Goal: Information Seeking & Learning: Stay updated

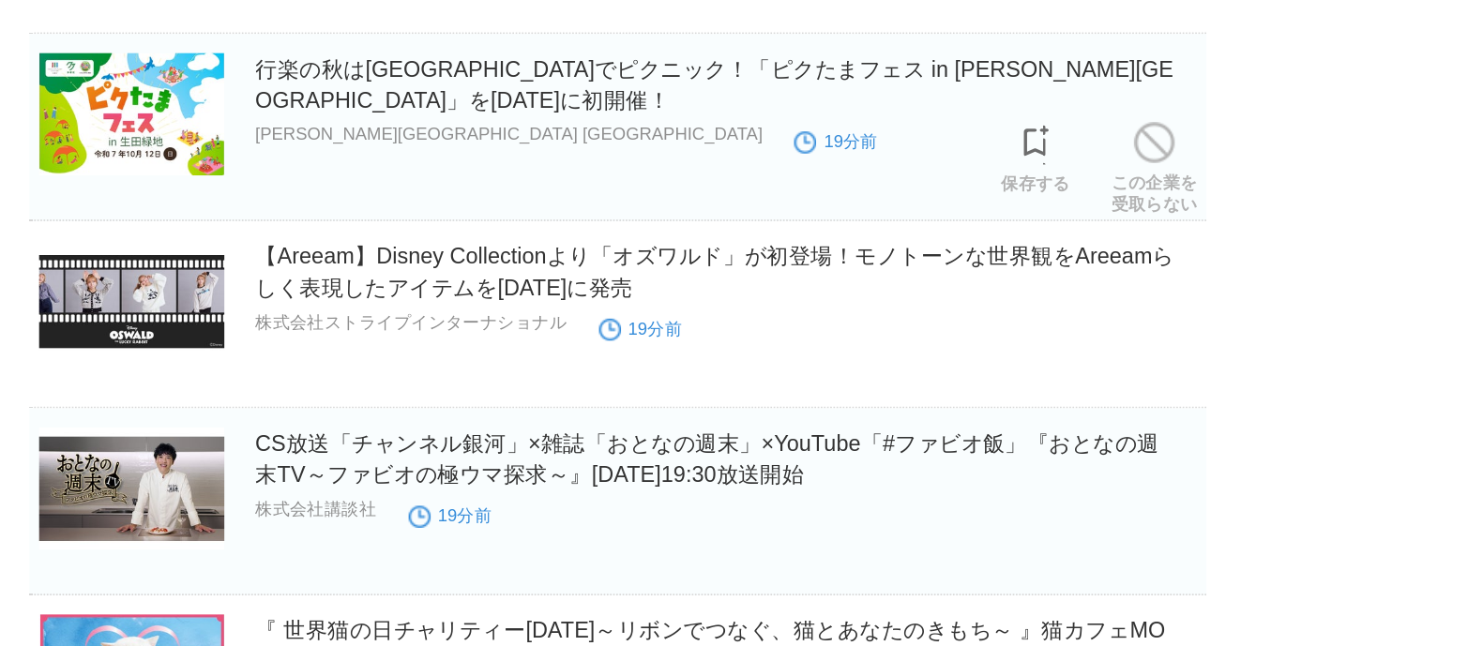
scroll to position [571, 0]
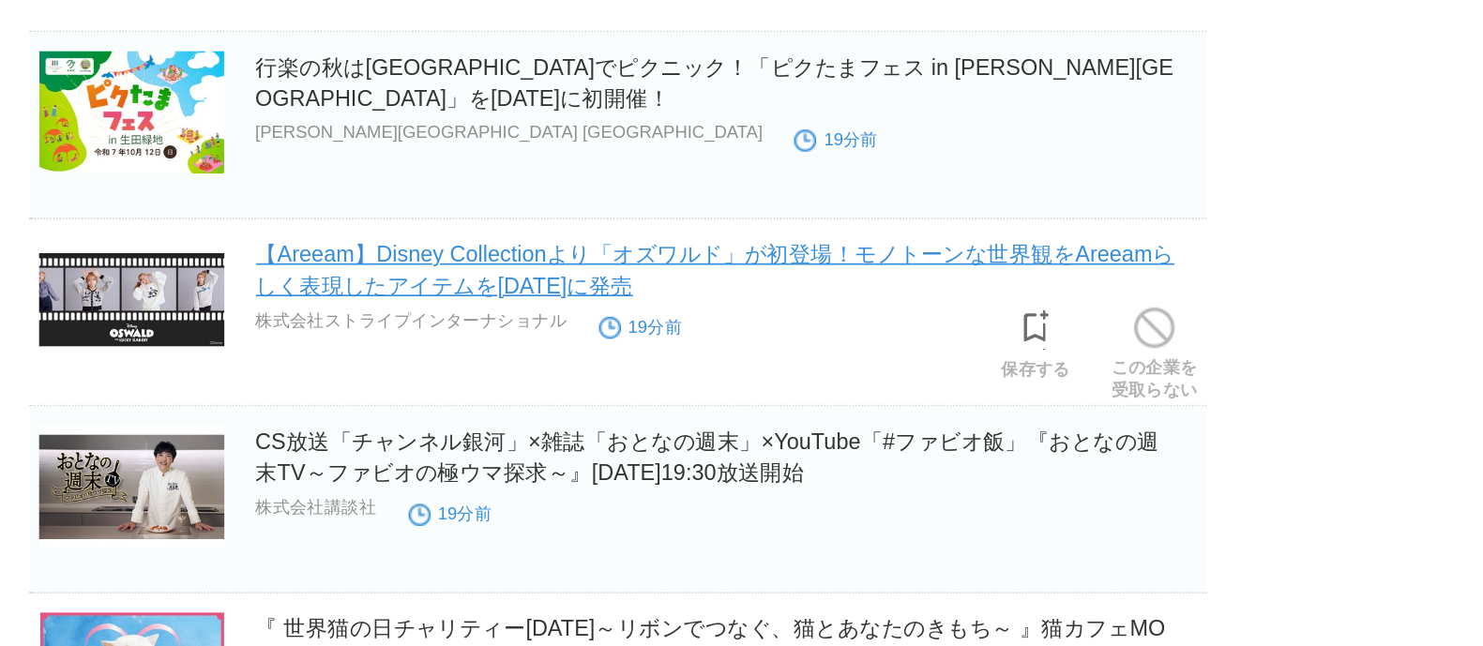
drag, startPoint x: 862, startPoint y: 253, endPoint x: 887, endPoint y: 411, distance: 159.6
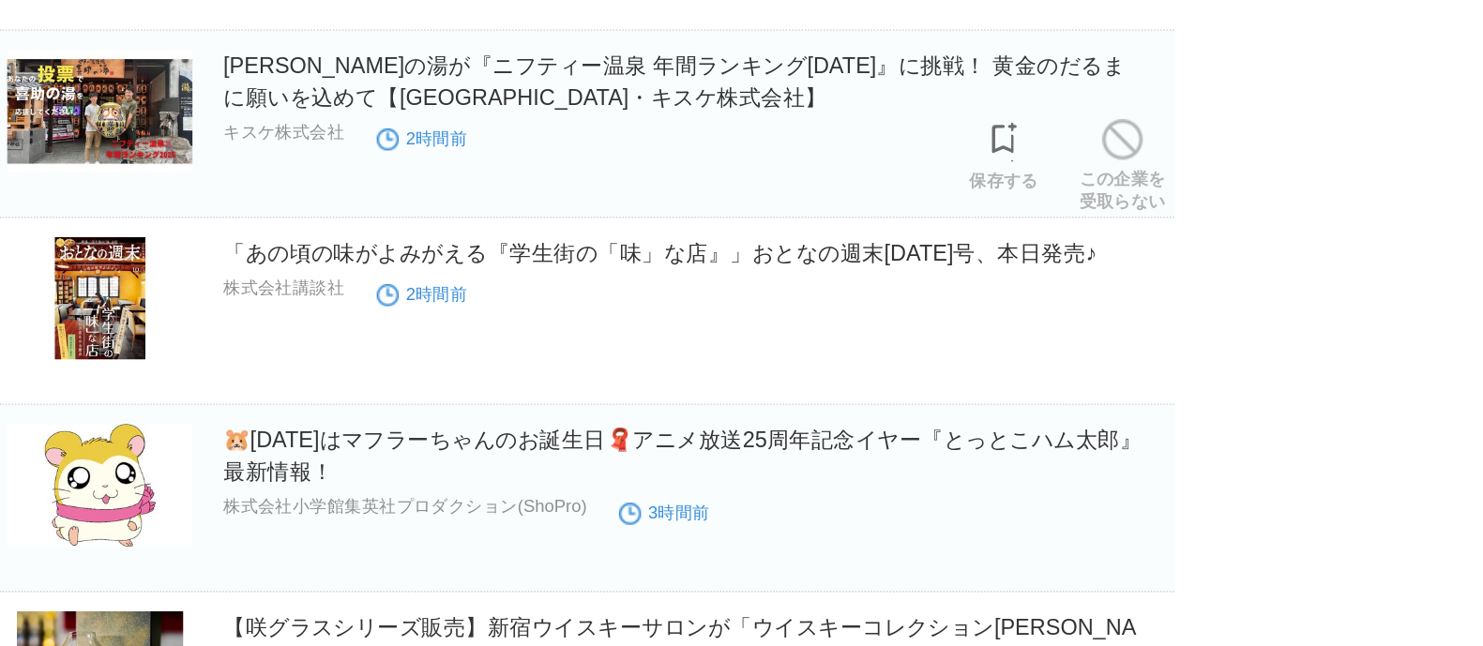
scroll to position [1471, 0]
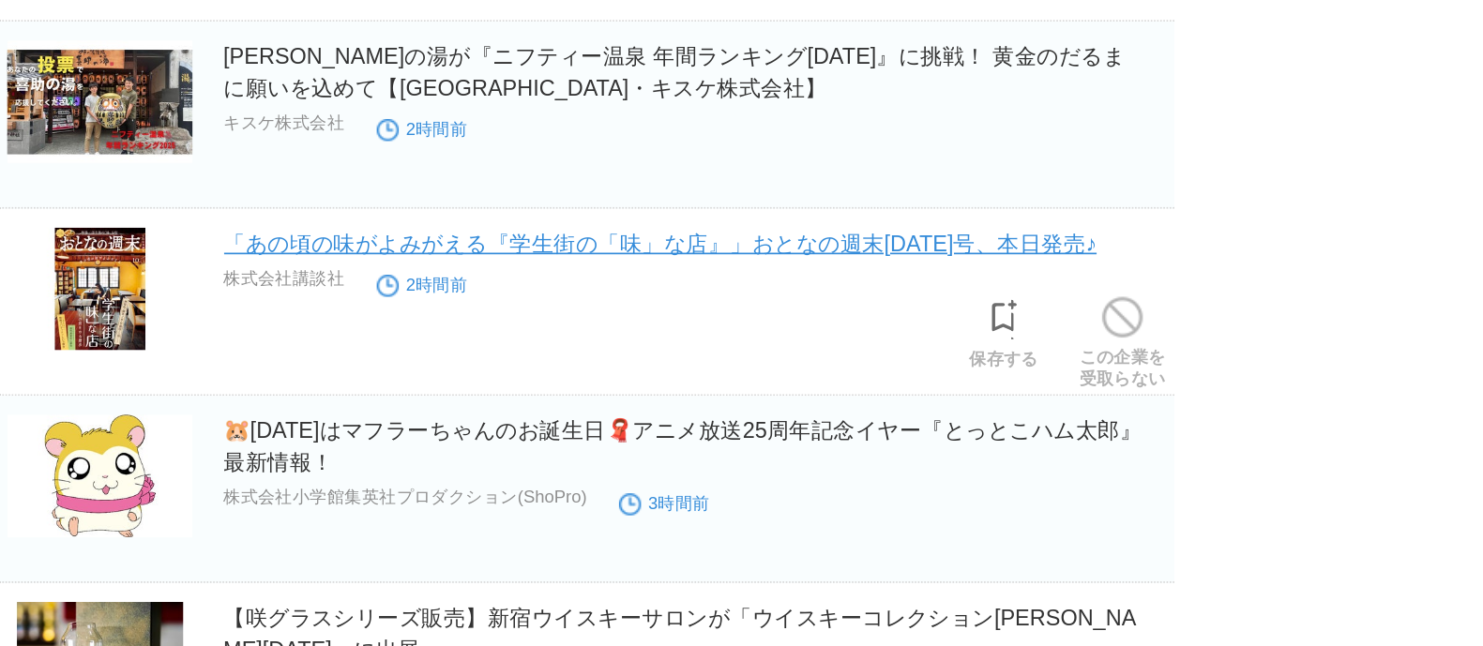
click at [748, 407] on link "「あの頃の味がよみがえる『学生街の「味」な店』」おとなの週末[DATE]号、本日発売♪" at bounding box center [786, 405] width 521 height 15
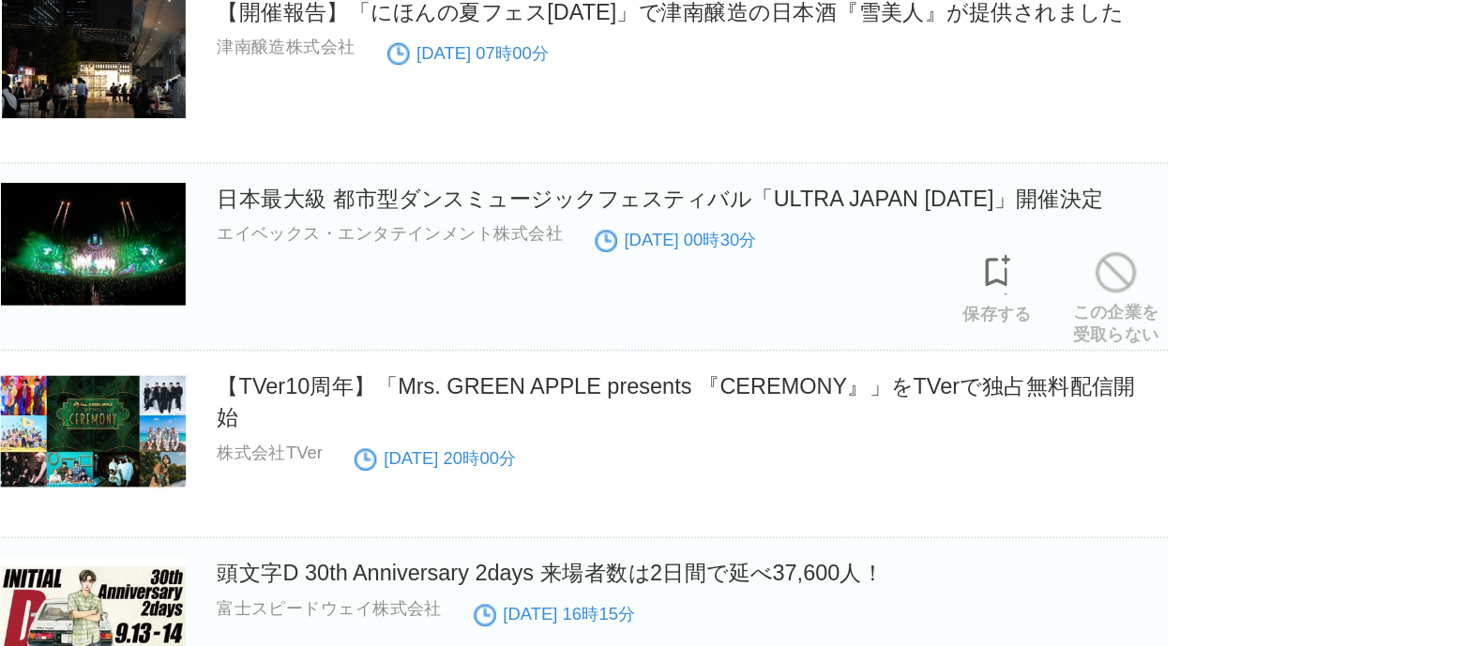
scroll to position [2503, 0]
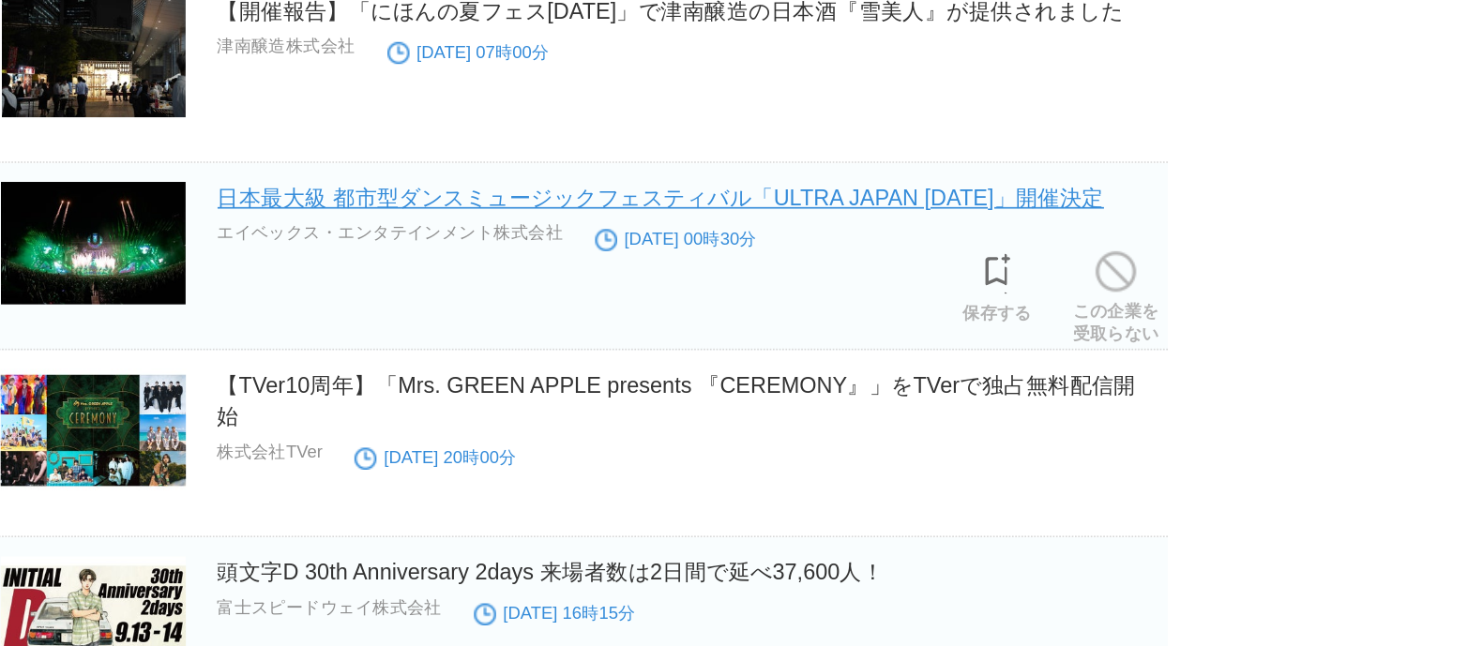
click at [949, 372] on link "日本最大級 都市型ダンスミュージックフェスティバル「ULTRA JAPAN [DATE]」開催決定" at bounding box center [790, 378] width 529 height 15
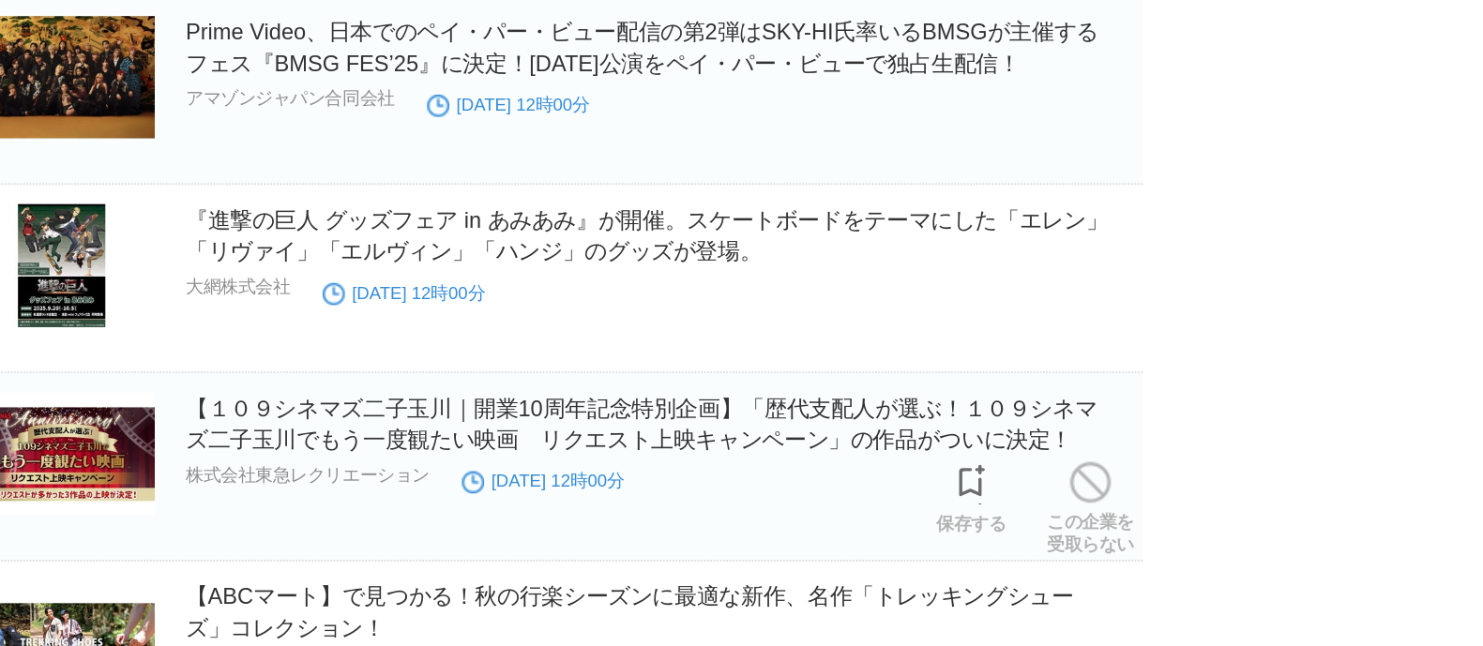
scroll to position [10639, 0]
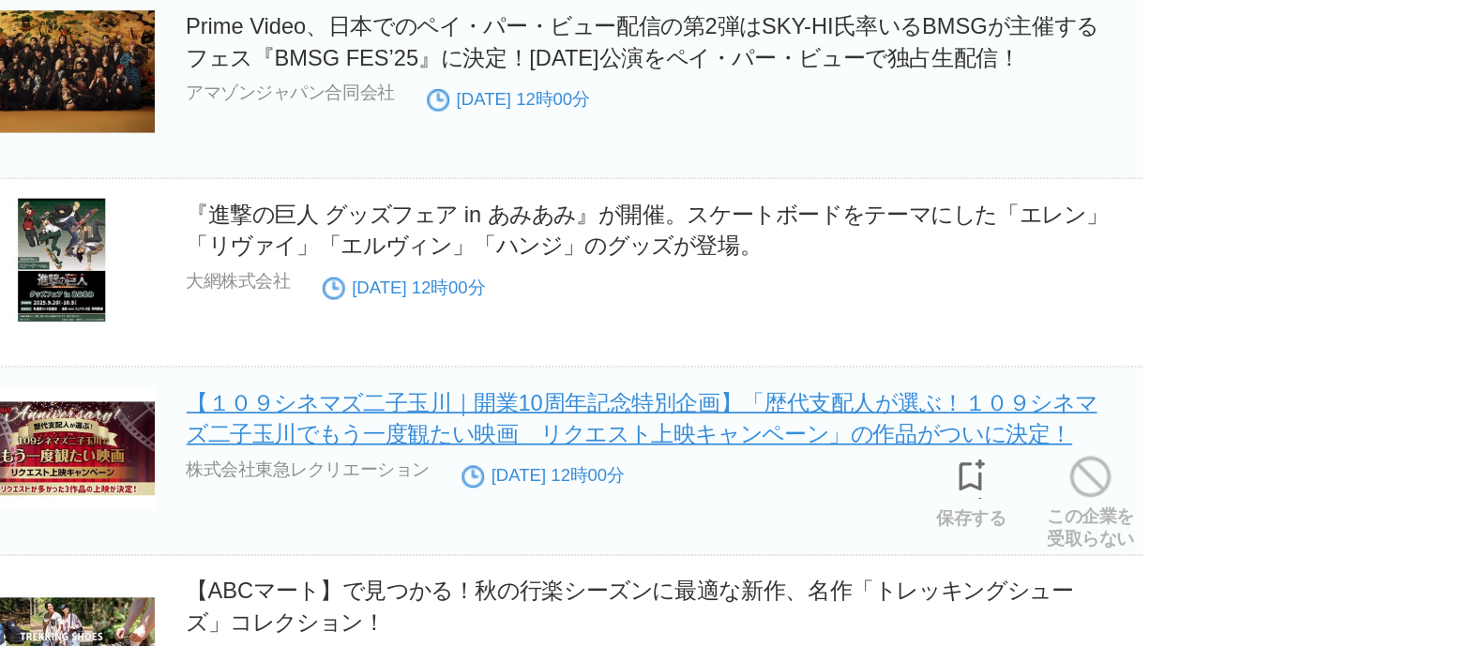
drag, startPoint x: 605, startPoint y: 500, endPoint x: 625, endPoint y: 500, distance: 19.7
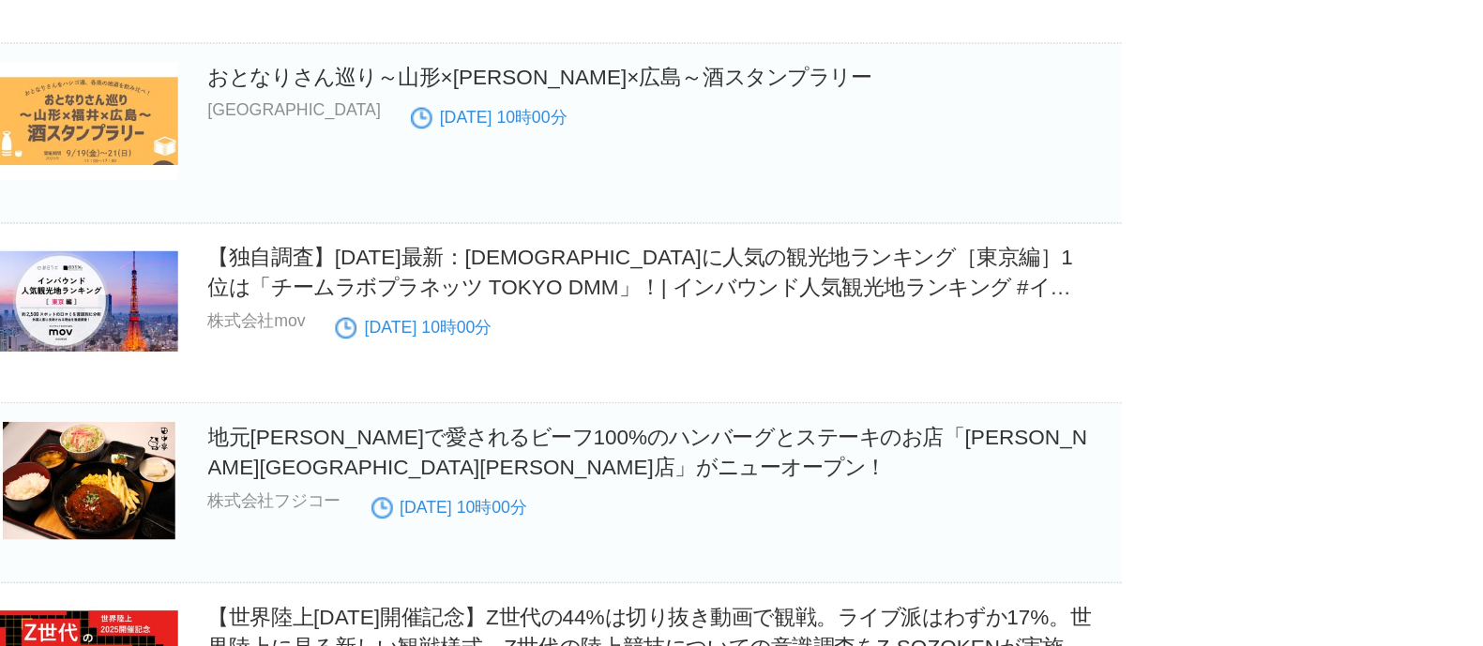
scroll to position [22458, 0]
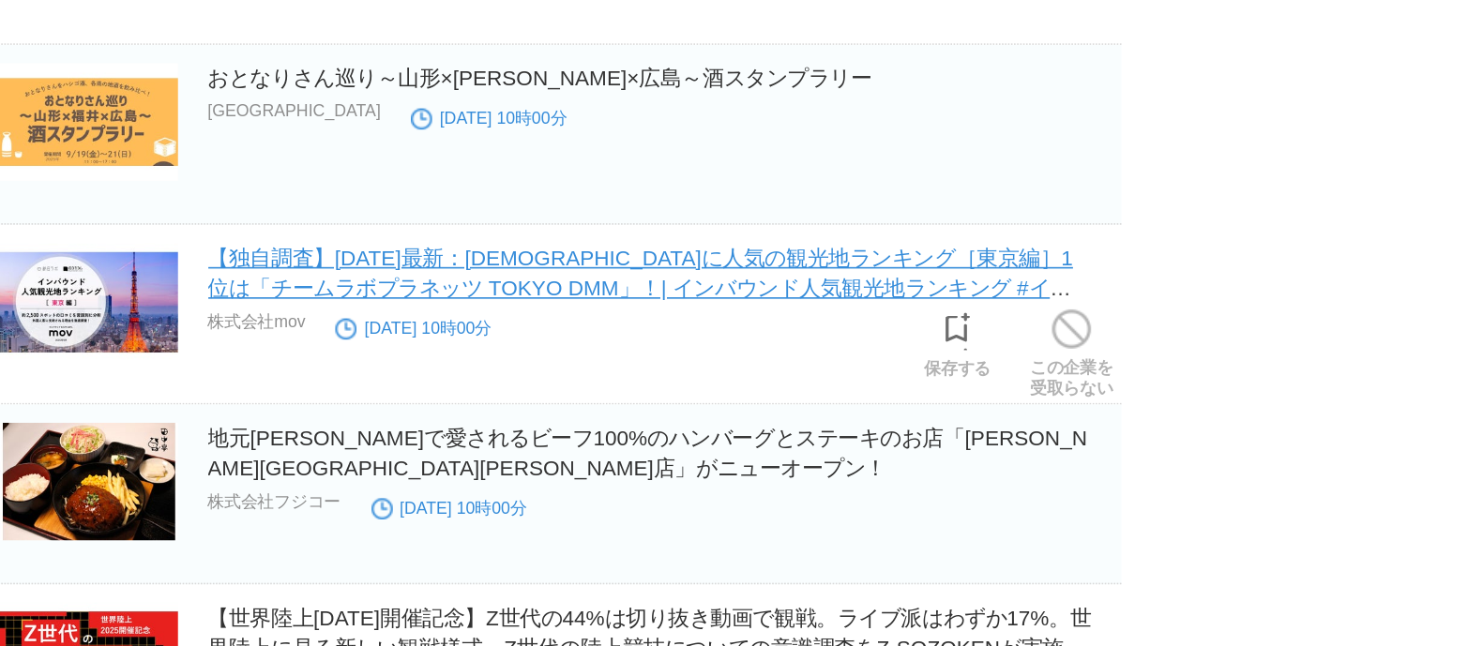
click at [729, 397] on link "【独自調査】[DATE]最新：[DEMOGRAPHIC_DATA]に人気の観光地ランキング［東京編］1位は「チームラボプラネッツ TOKYO DMM」！| イ…" at bounding box center [794, 423] width 537 height 53
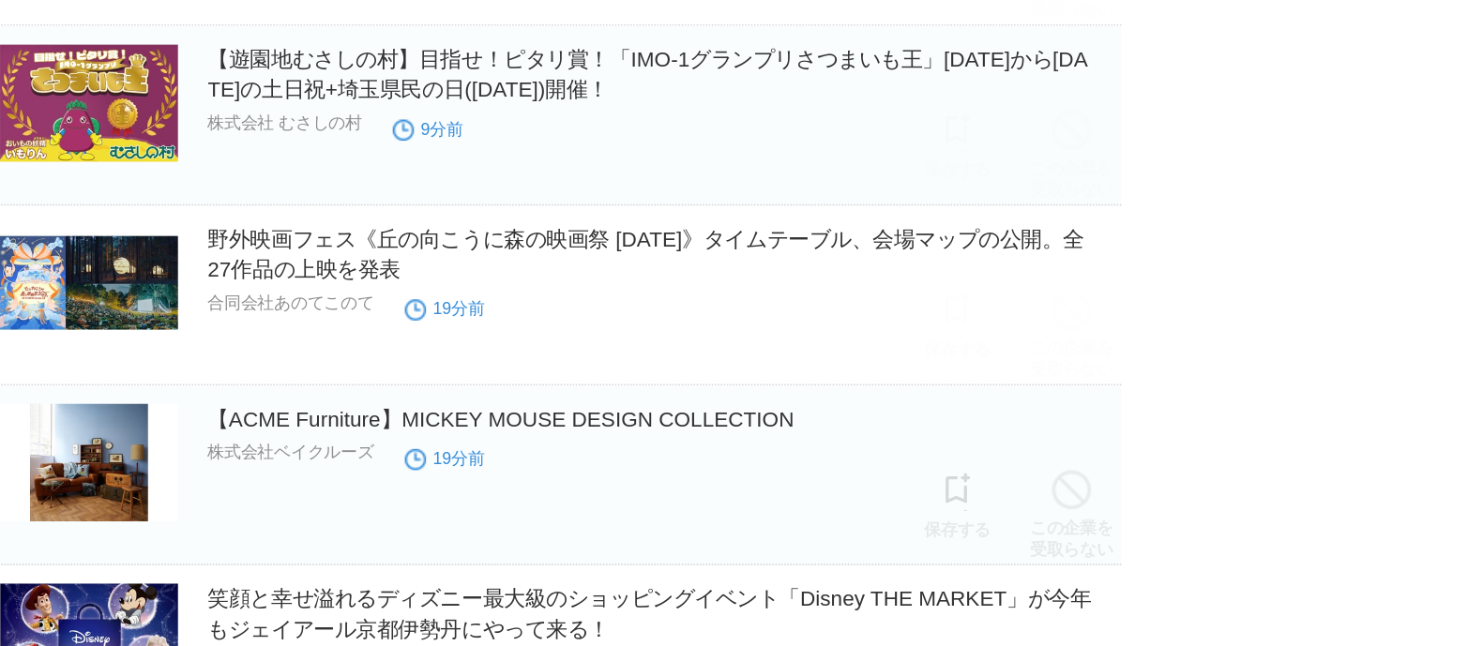
scroll to position [0, 0]
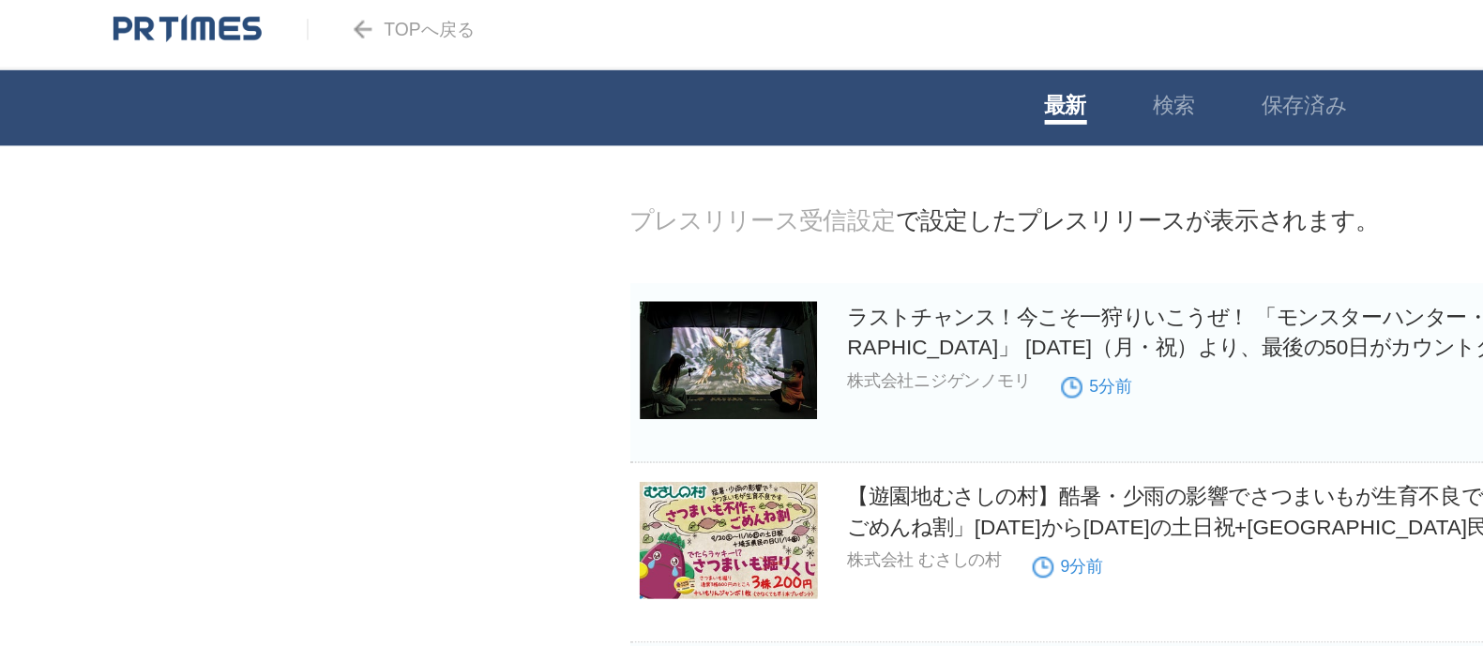
click at [112, 23] on img at bounding box center [116, 23] width 92 height 19
